Goal: Information Seeking & Learning: Learn about a topic

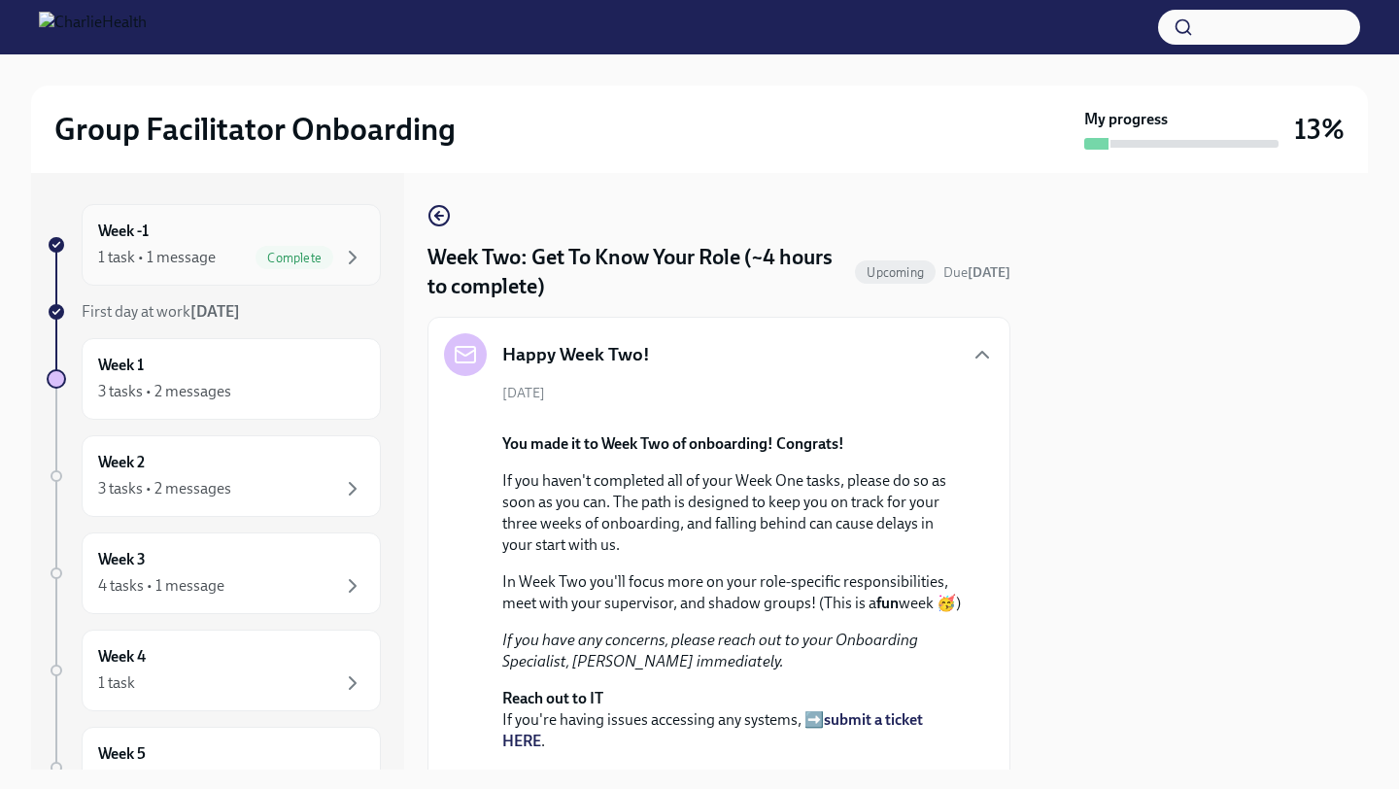
scroll to position [2178, 0]
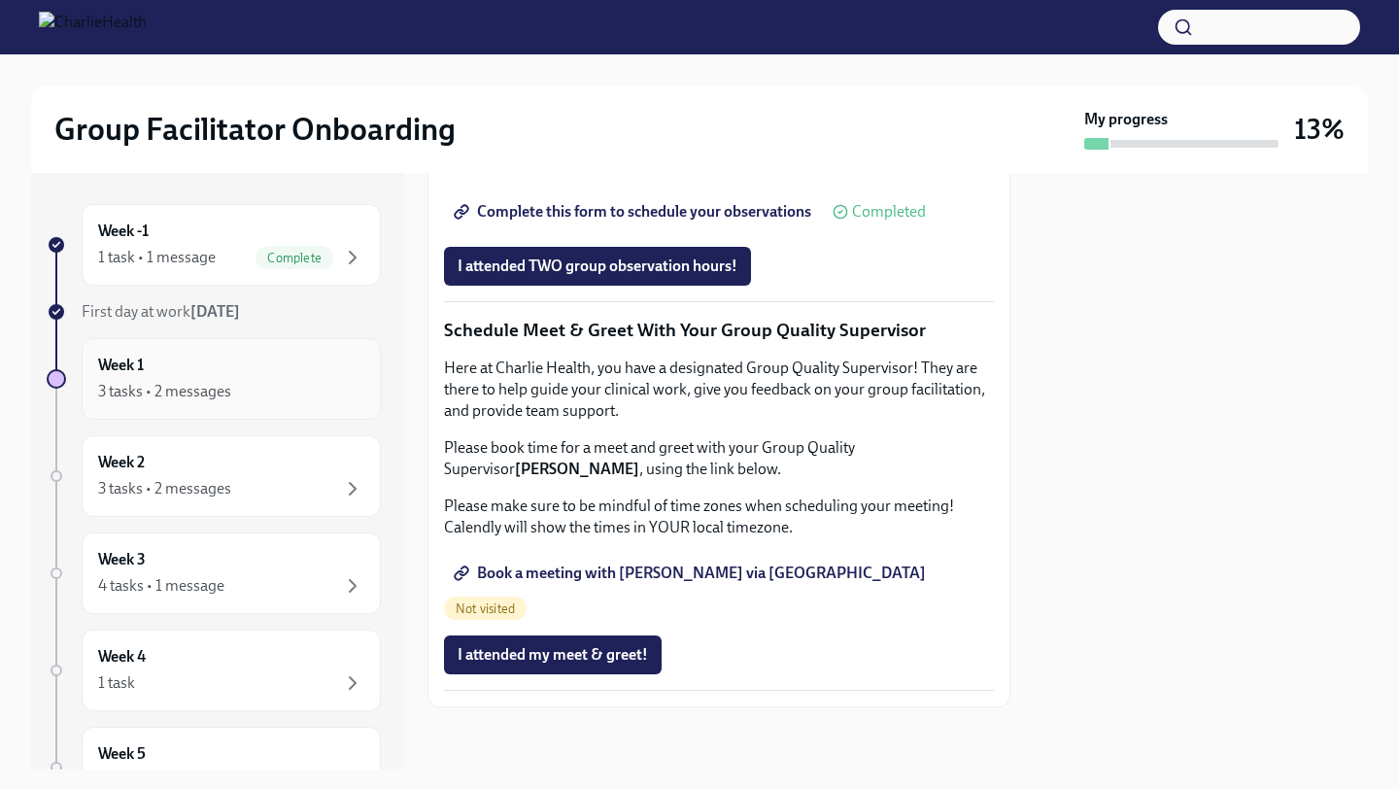
click at [192, 377] on div "Week 1 3 tasks • 2 messages" at bounding box center [231, 379] width 266 height 49
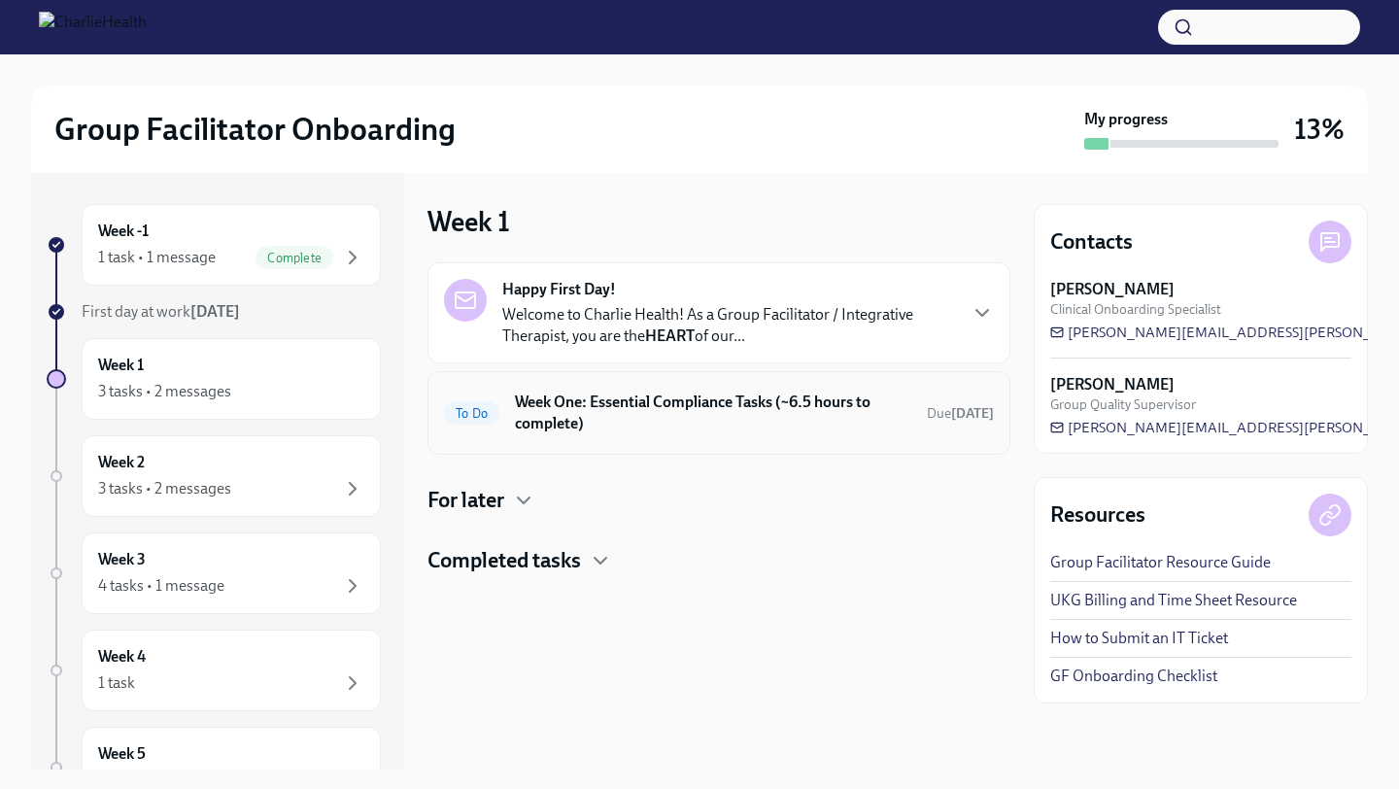
click at [648, 425] on h6 "Week One: Essential Compliance Tasks (~6.5 hours to complete)" at bounding box center [713, 413] width 396 height 43
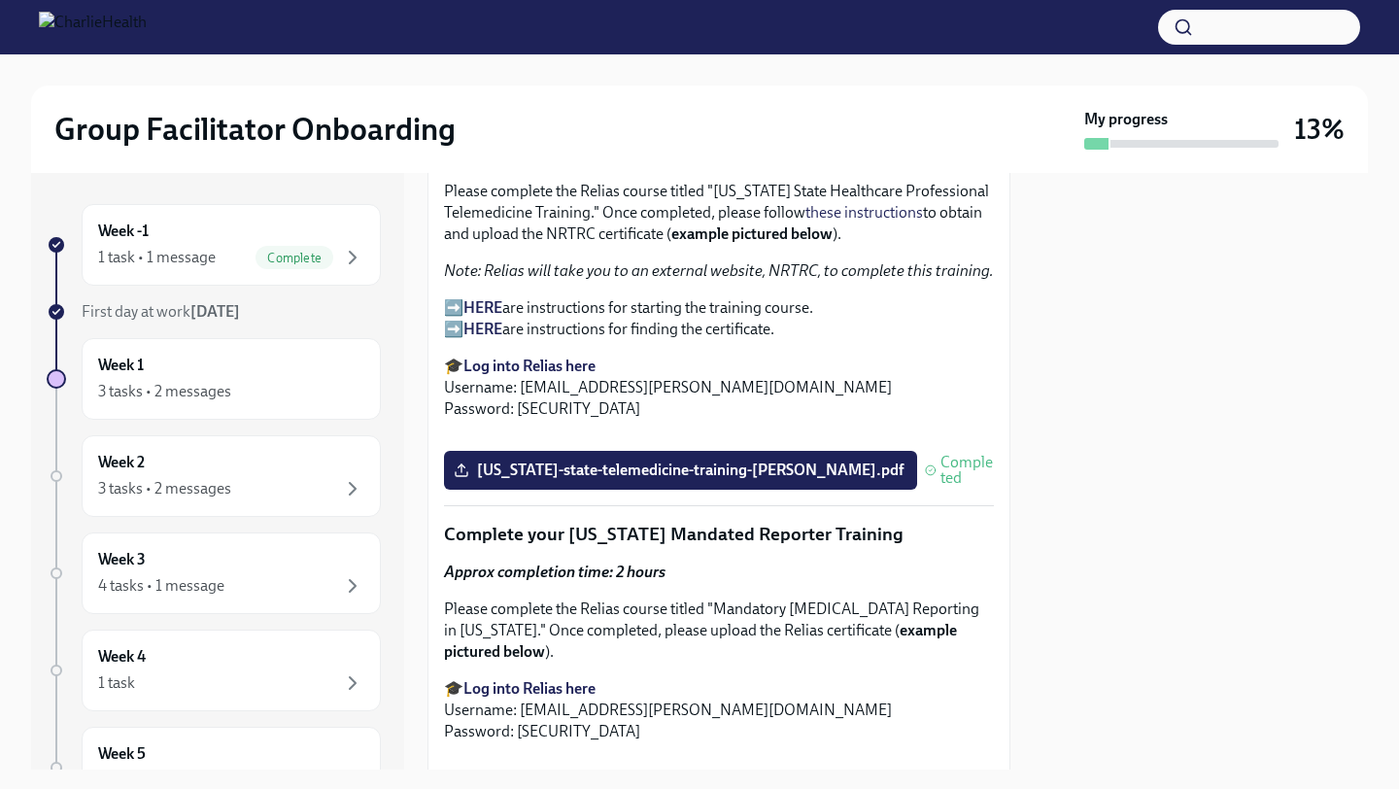
scroll to position [3174, 0]
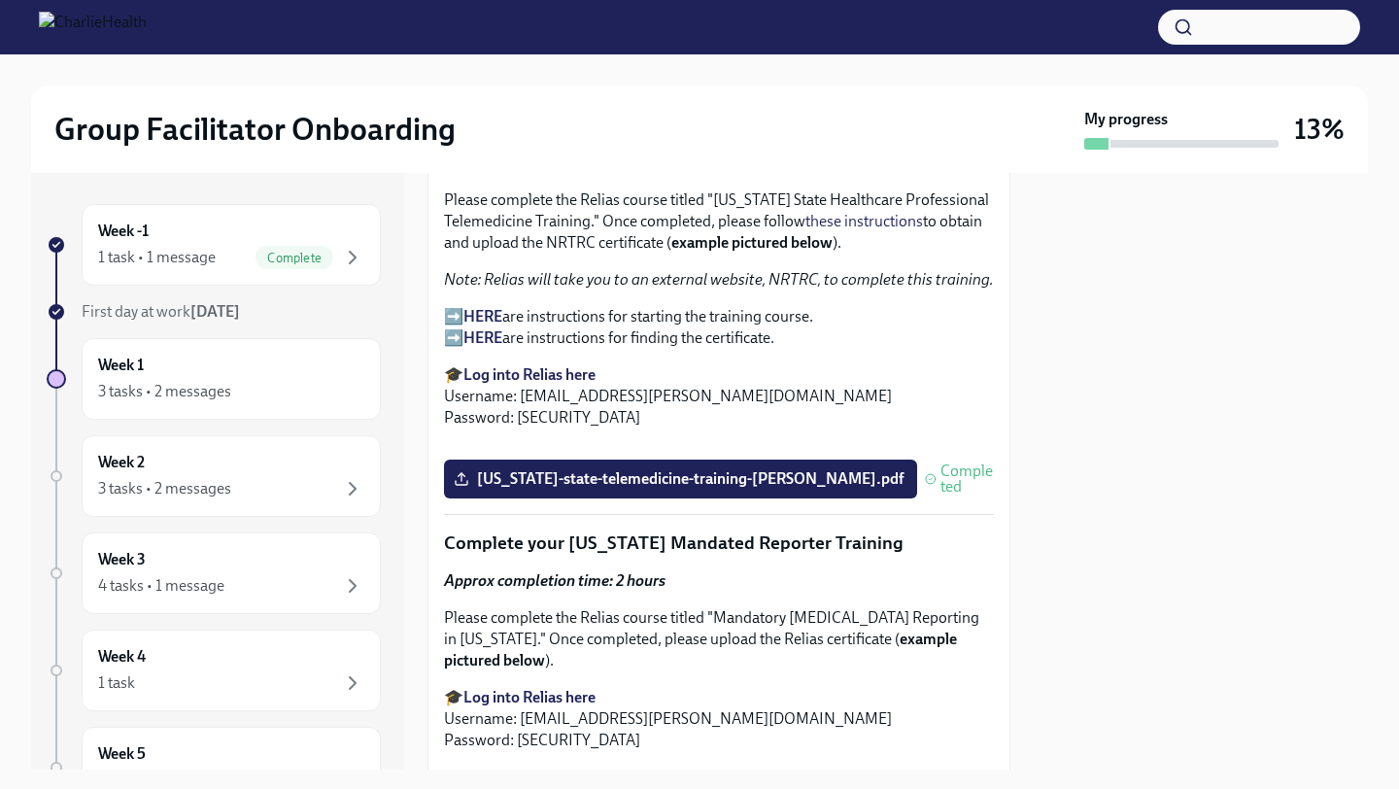
click at [546, 384] on strong "Log into Relias here" at bounding box center [529, 374] width 132 height 18
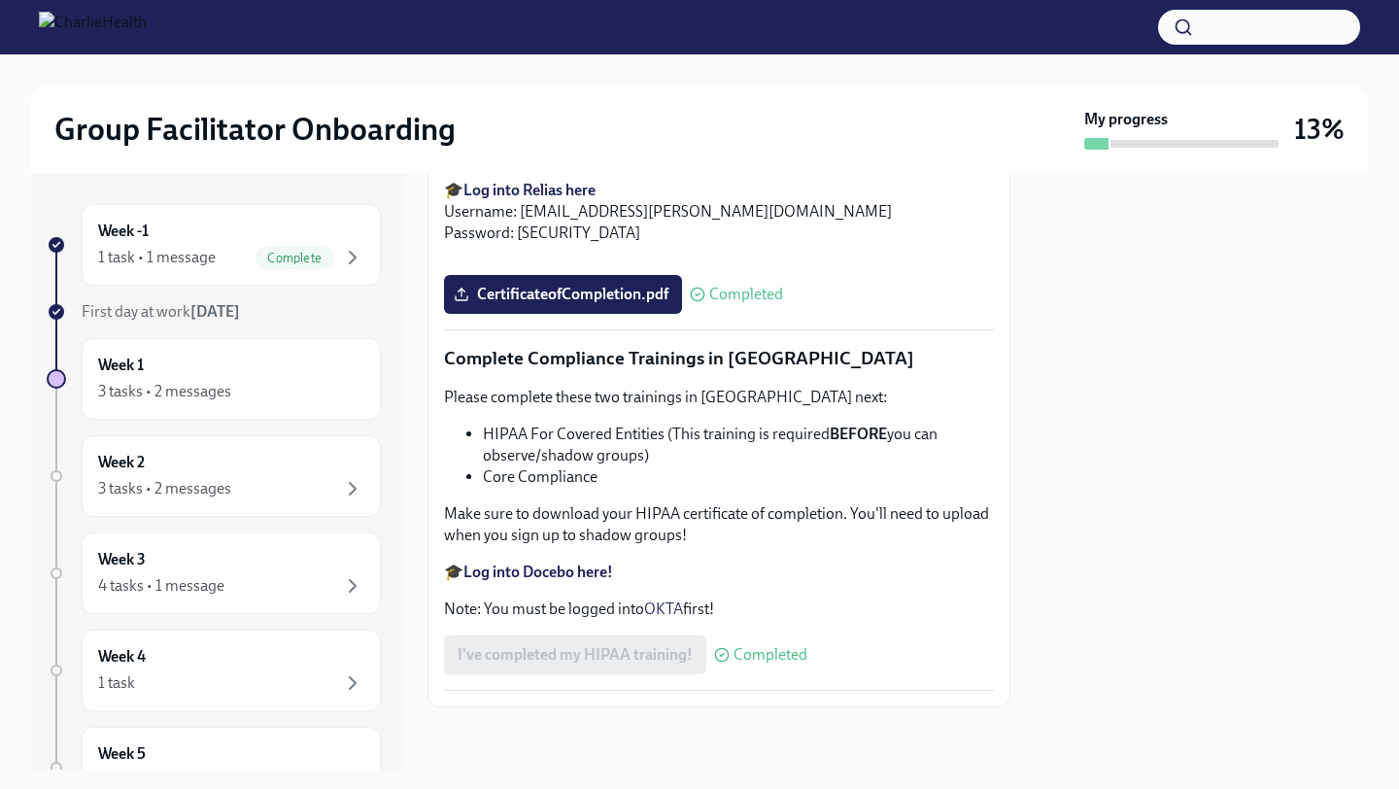
scroll to position [4567, 0]
click at [571, 578] on strong "Log into Docebo here!" at bounding box center [538, 571] width 150 height 18
click at [251, 464] on div "Week 2 3 tasks • 2 messages" at bounding box center [231, 476] width 266 height 49
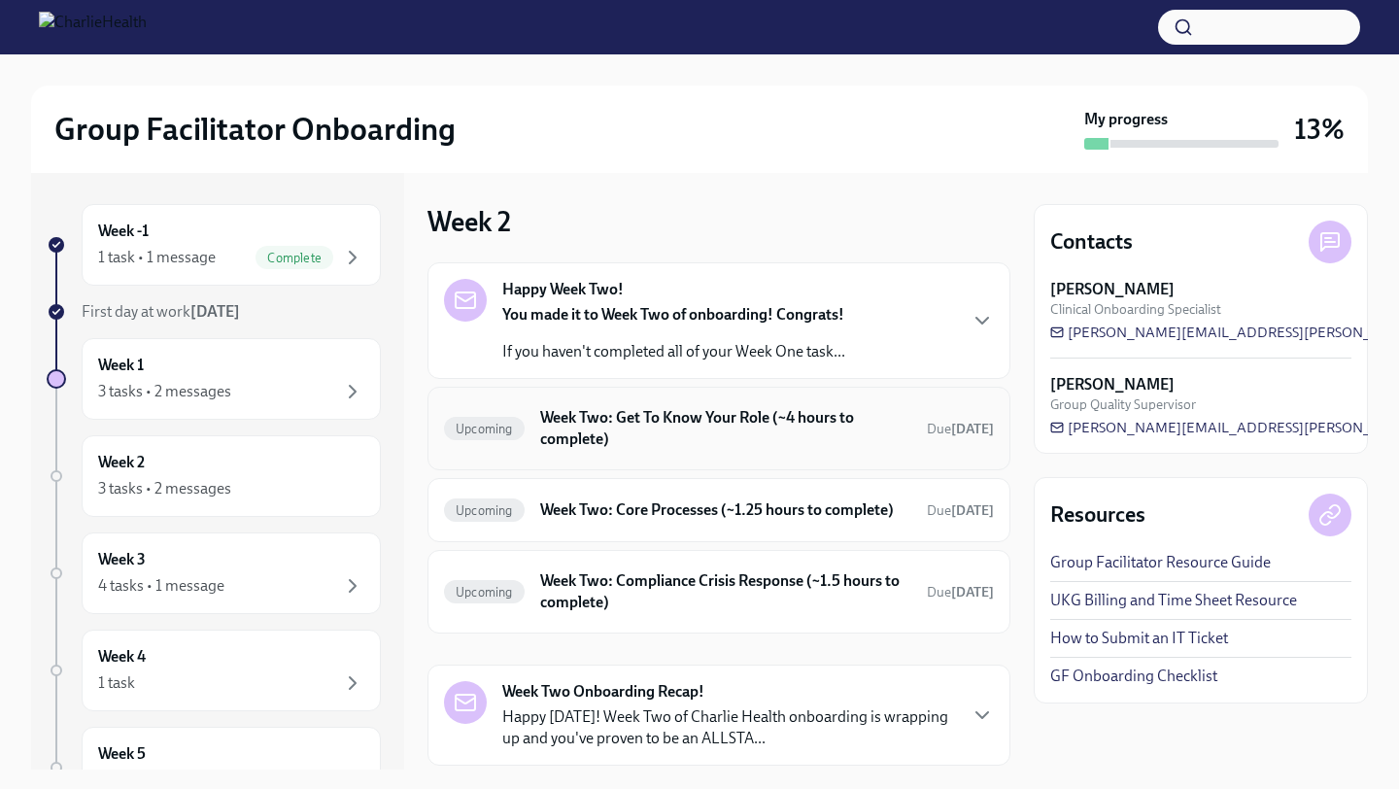
click at [698, 429] on h6 "Week Two: Get To Know Your Role (~4 hours to complete)" at bounding box center [725, 428] width 371 height 43
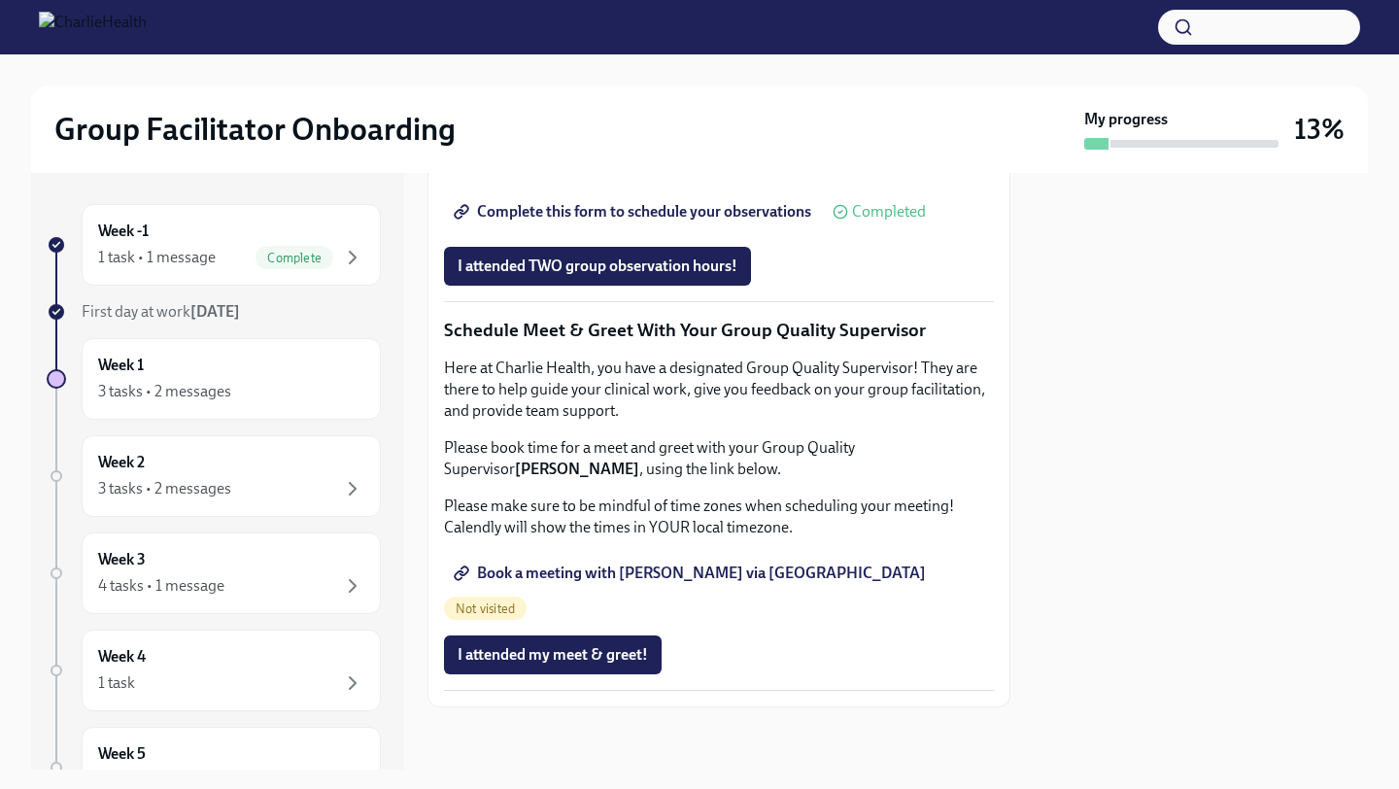
scroll to position [1843, 0]
click at [705, 583] on span "Book a meeting with [PERSON_NAME] via [GEOGRAPHIC_DATA]" at bounding box center [692, 572] width 468 height 19
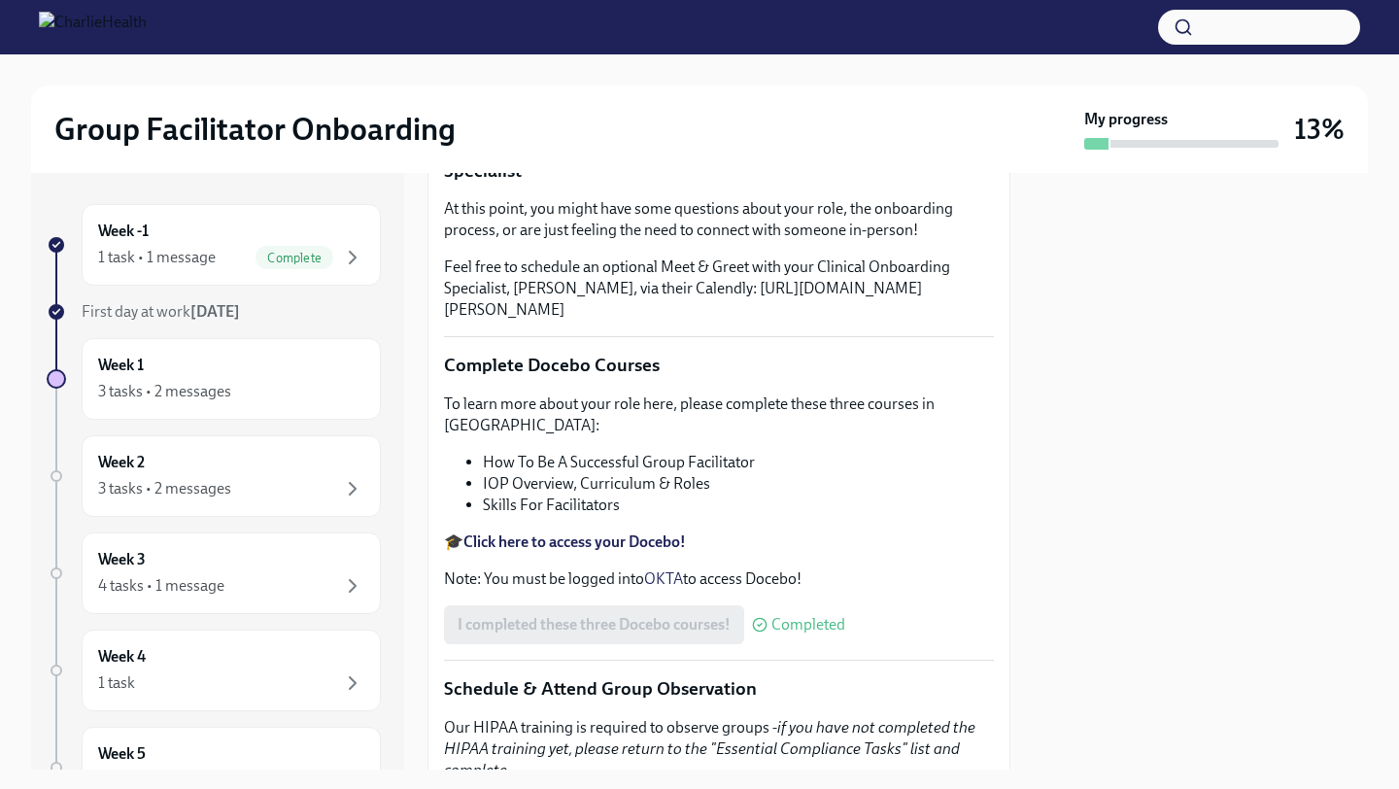
scroll to position [547, 0]
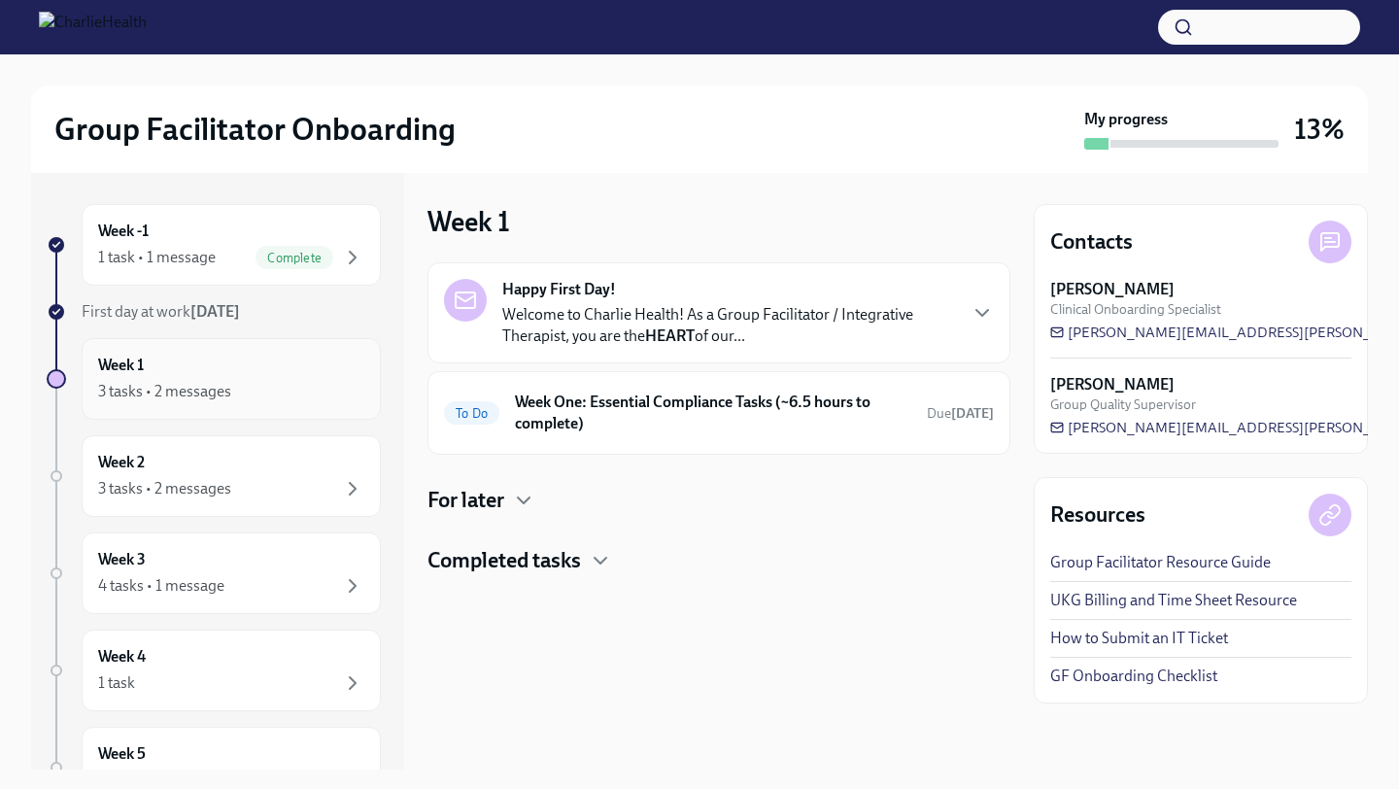
click at [221, 377] on div "Week 1 3 tasks • 2 messages" at bounding box center [231, 379] width 266 height 49
click at [201, 484] on div "3 tasks • 2 messages" at bounding box center [164, 488] width 133 height 21
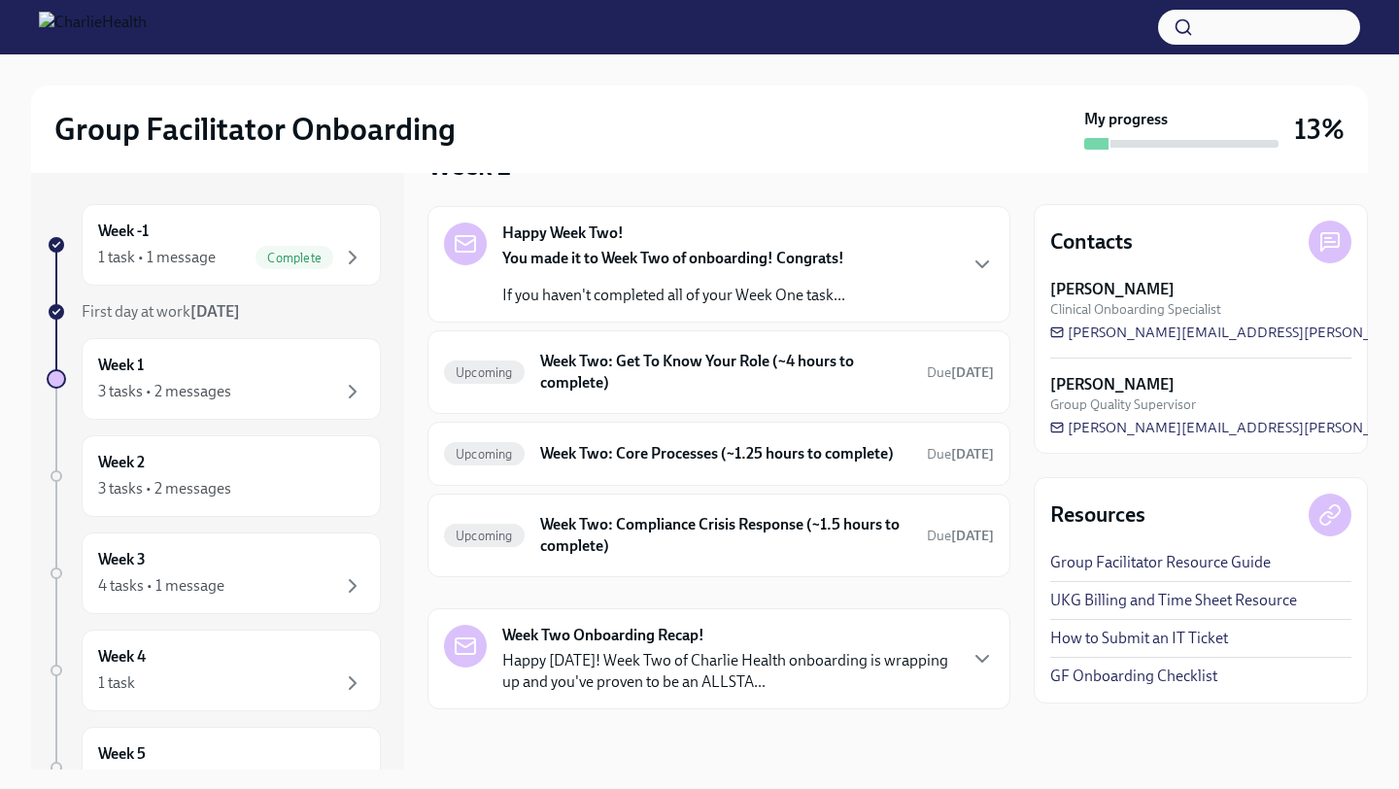
scroll to position [78, 0]
click at [903, 368] on div "Upcoming Week Two: Get To Know Your Role (~4 hours to complete) Due [DATE]" at bounding box center [719, 370] width 550 height 51
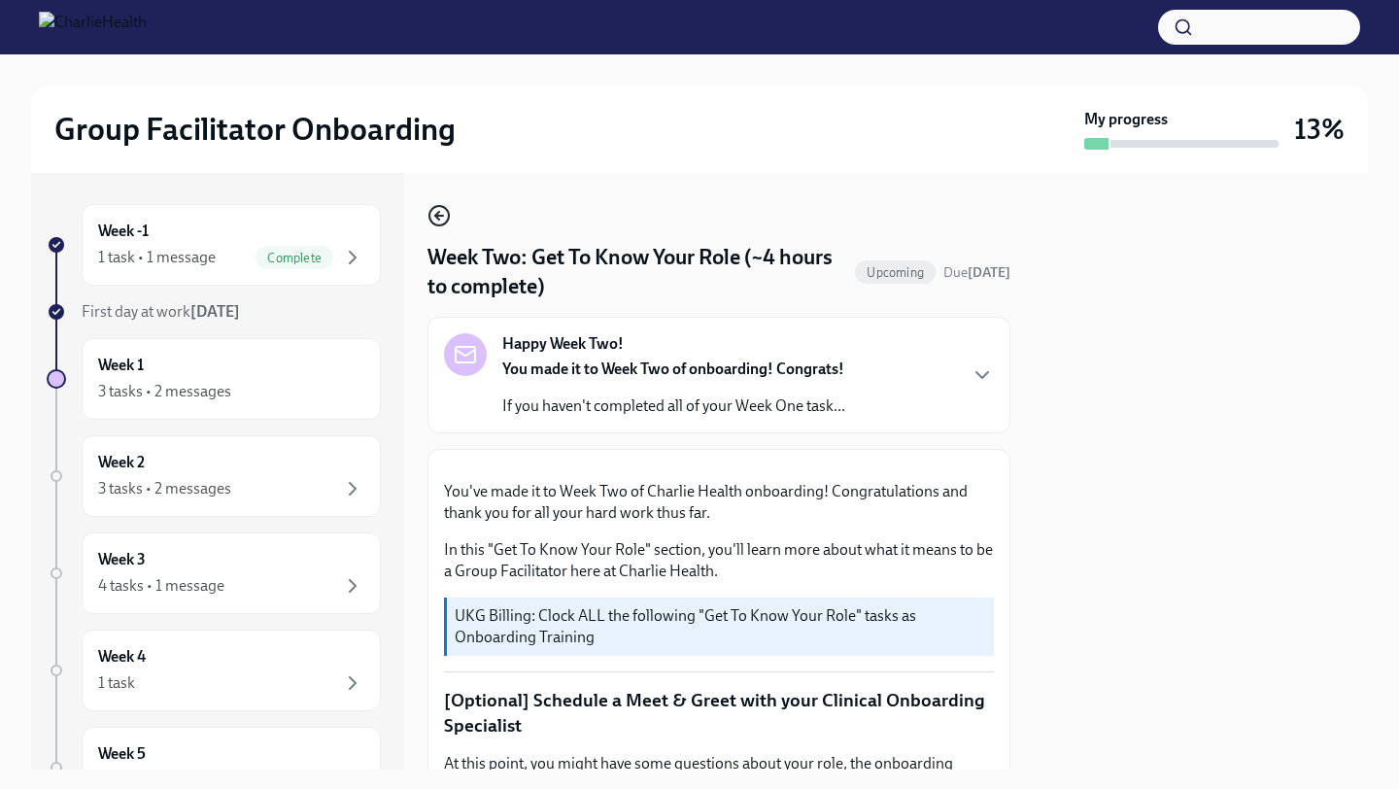
click at [438, 214] on icon "button" at bounding box center [438, 215] width 23 height 23
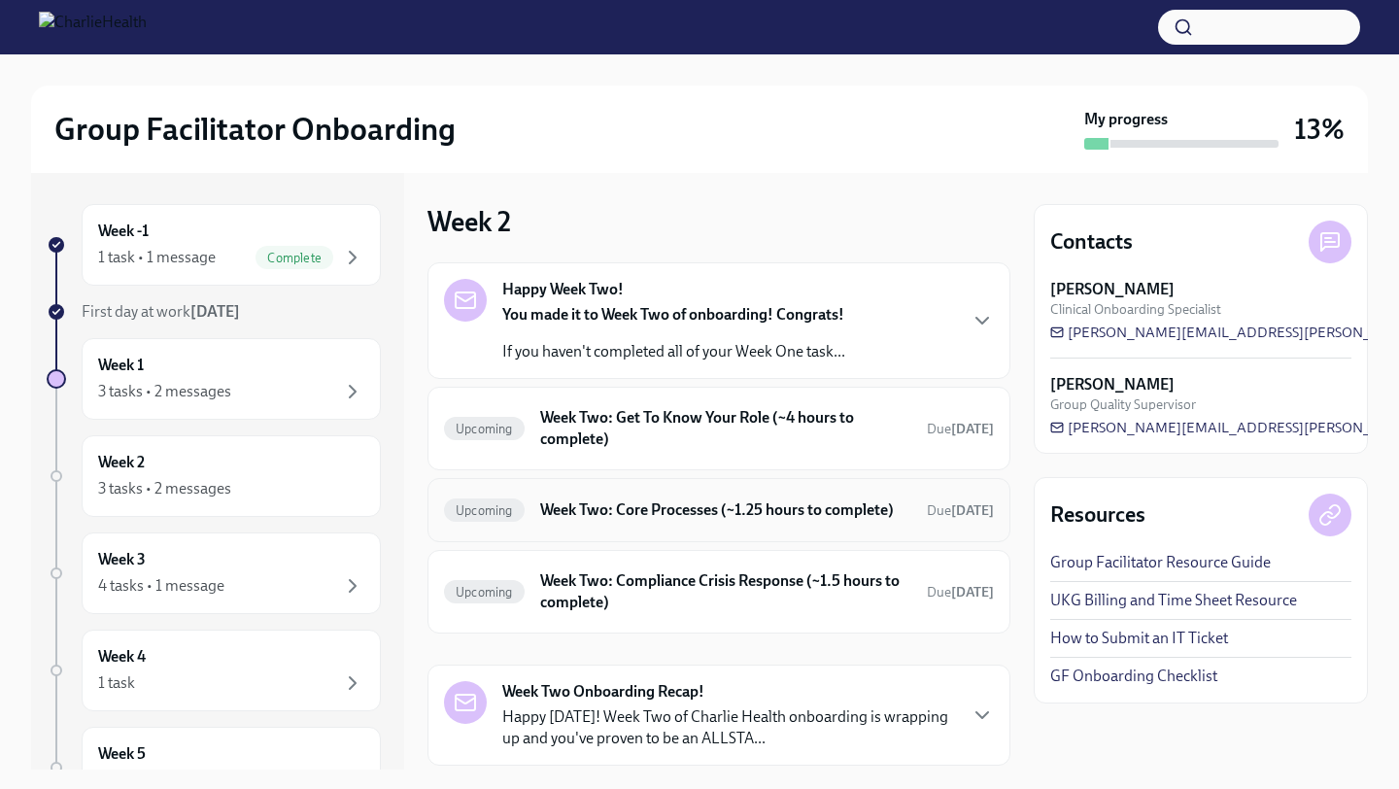
click at [597, 521] on h6 "Week Two: Core Processes (~1.25 hours to complete)" at bounding box center [725, 509] width 371 height 21
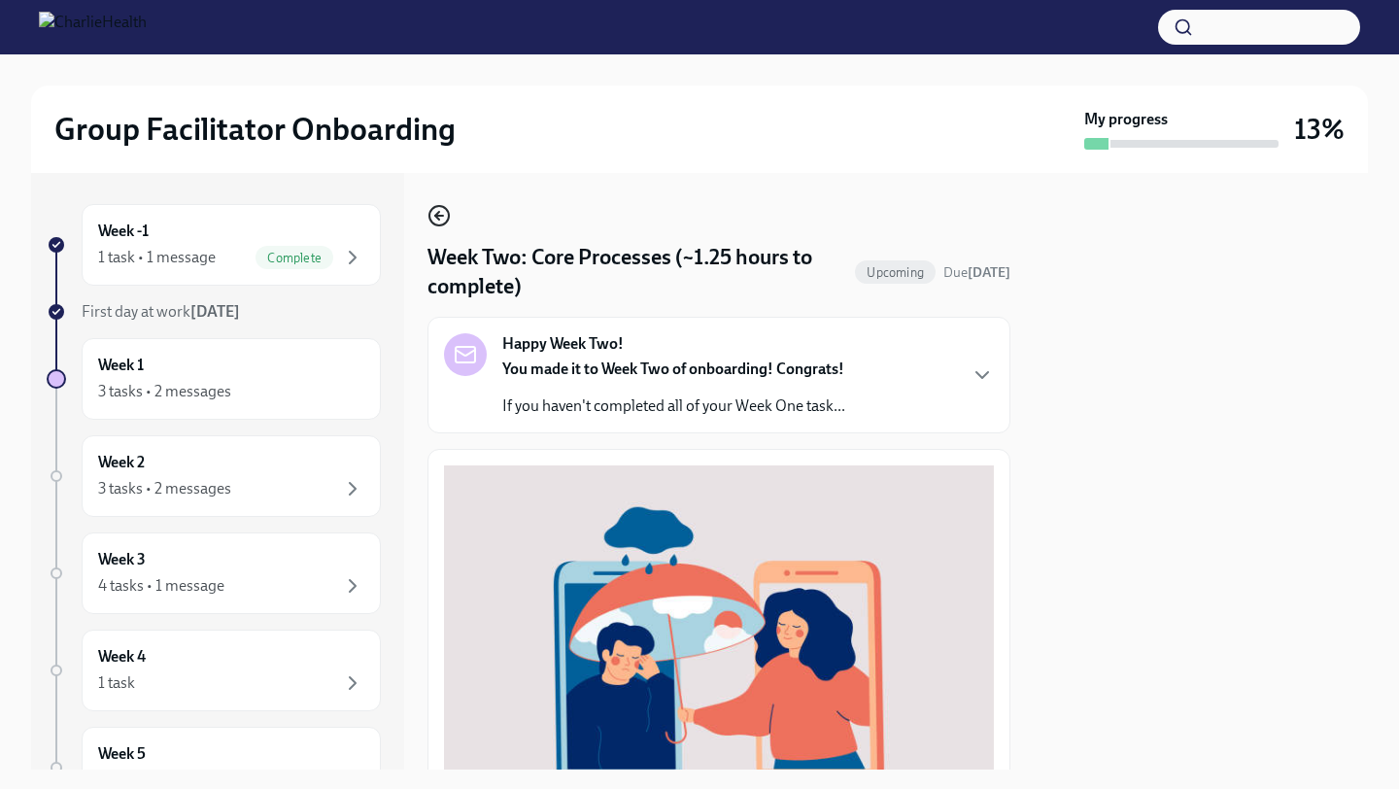
click at [437, 209] on icon "button" at bounding box center [438, 215] width 23 height 23
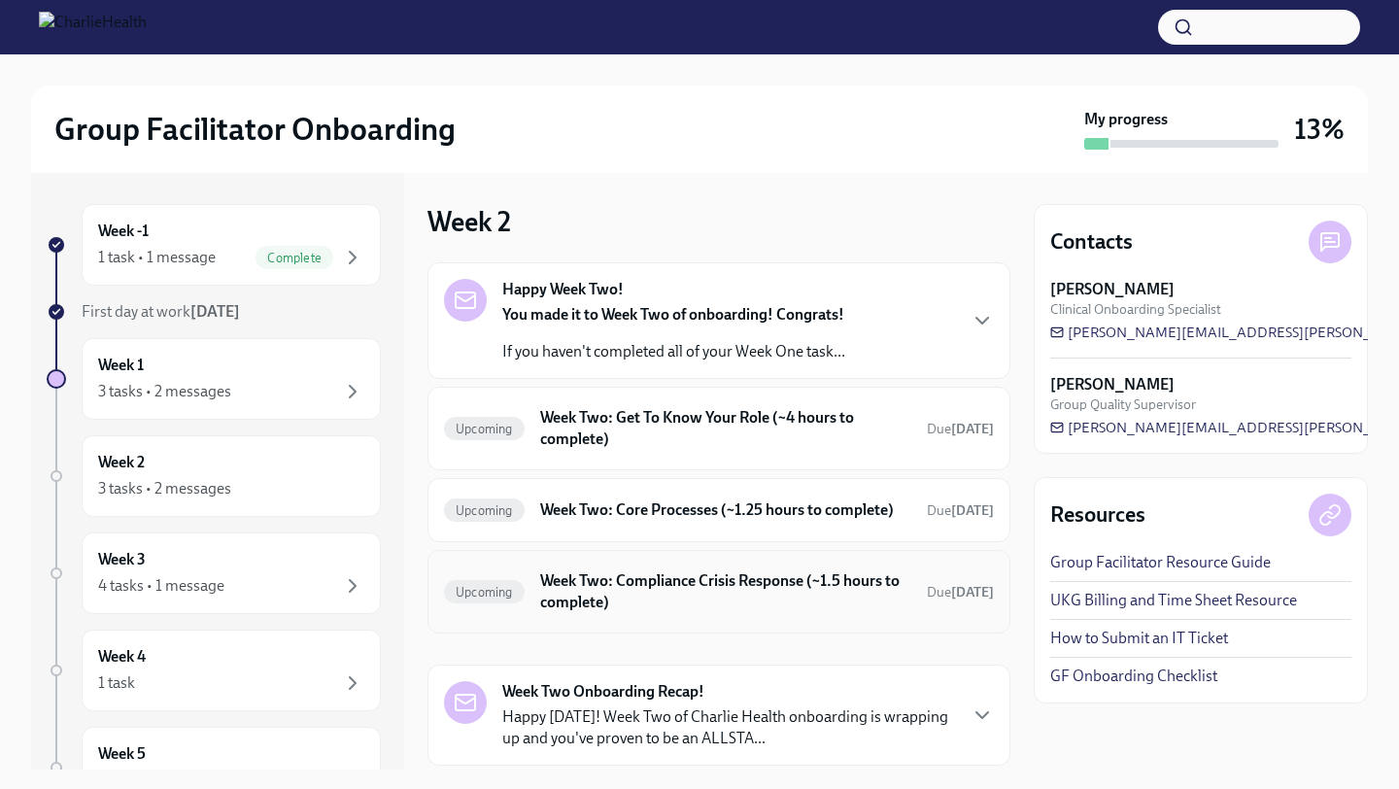
click at [693, 611] on h6 "Week Two: Compliance Crisis Response (~1.5 hours to complete)" at bounding box center [725, 591] width 371 height 43
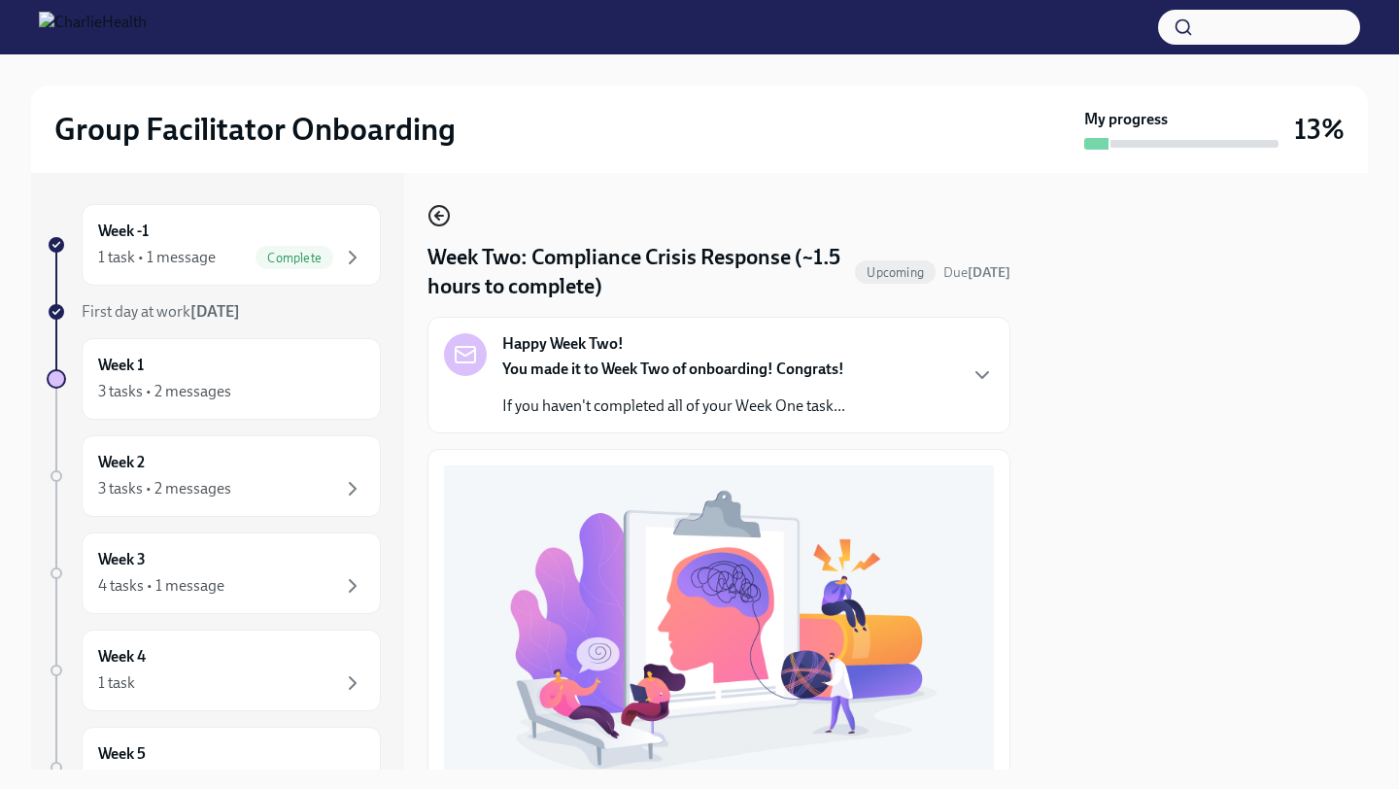
click at [443, 216] on icon "button" at bounding box center [439, 216] width 8 height 0
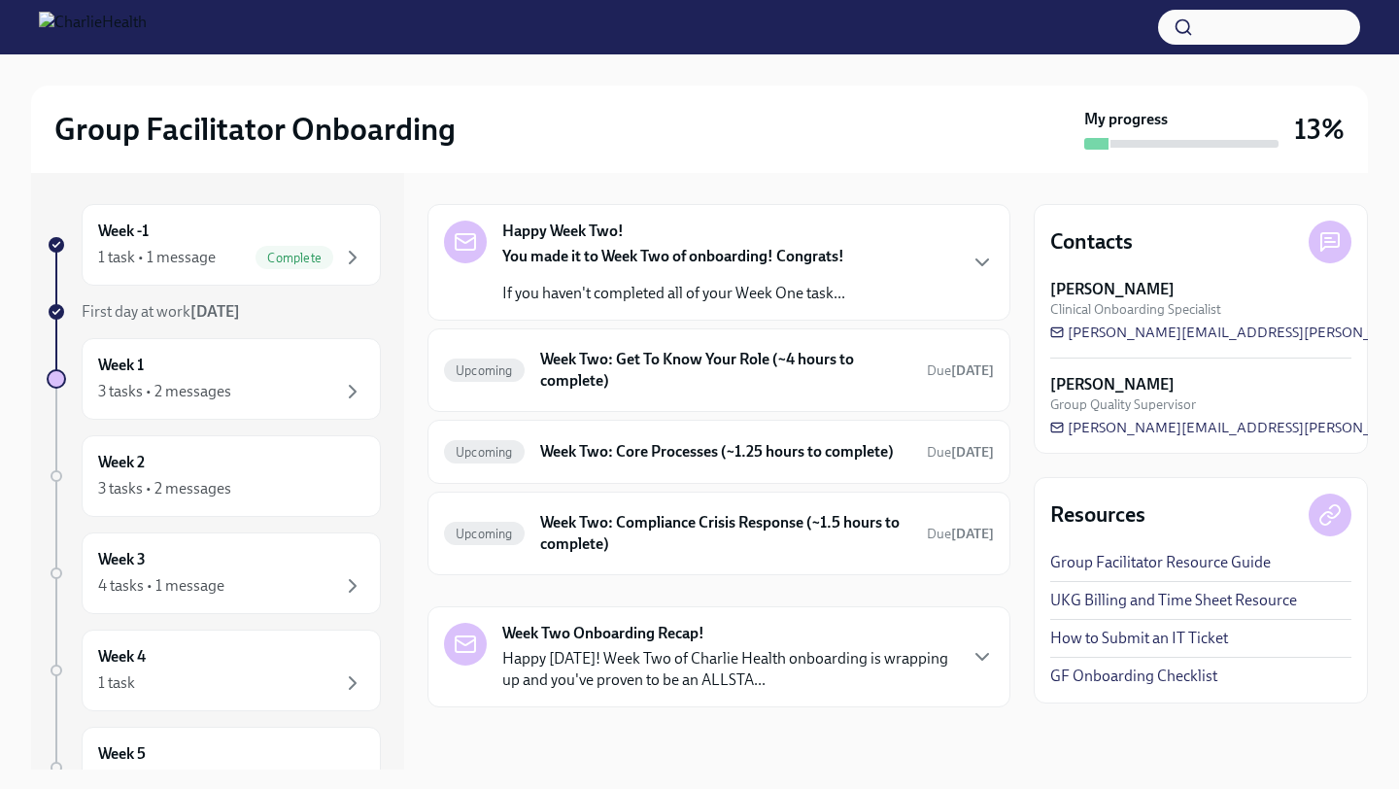
scroll to position [68, 0]
click at [905, 436] on div "Upcoming Week Two: Core Processes (~1.25 hours to complete) Due in 12 days" at bounding box center [719, 451] width 550 height 31
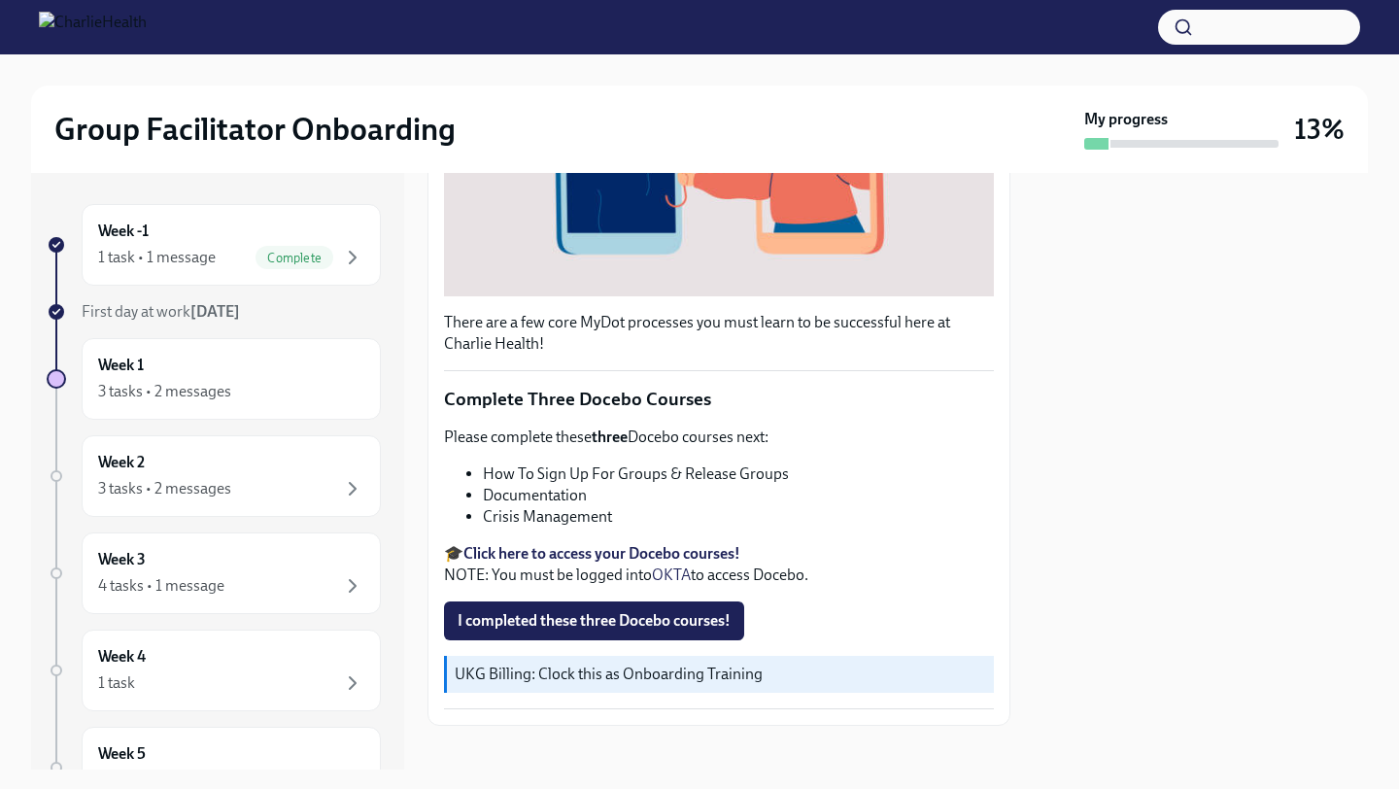
scroll to position [545, 0]
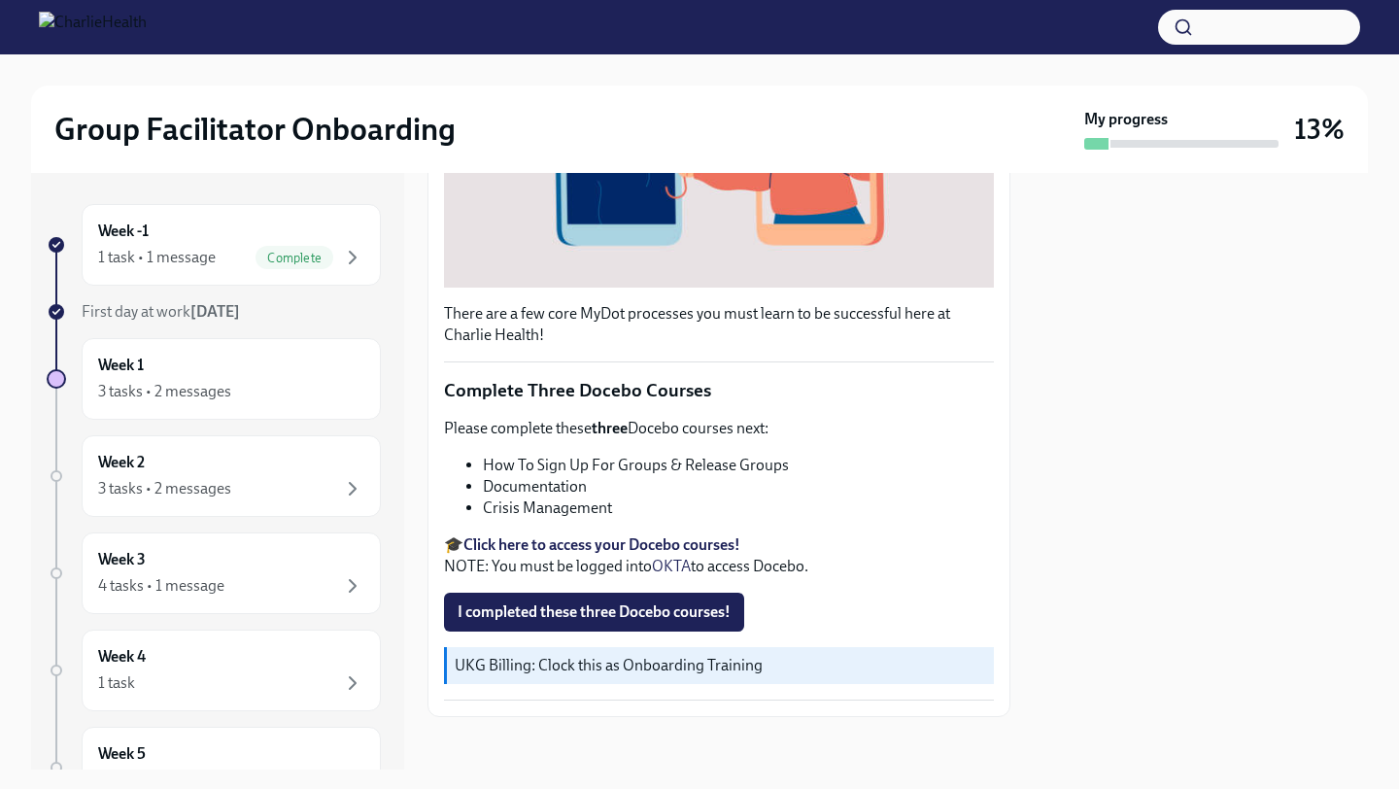
click at [623, 535] on strong "Click here to access your Docebo courses!" at bounding box center [601, 544] width 277 height 18
